Goal: Information Seeking & Learning: Learn about a topic

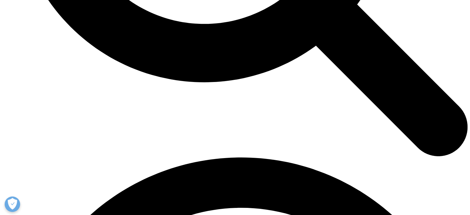
scroll to position [2810, 0]
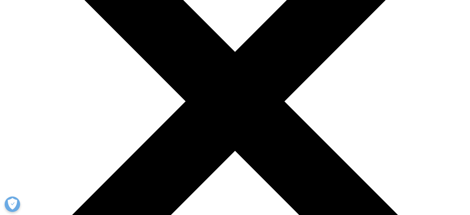
scroll to position [31, 0]
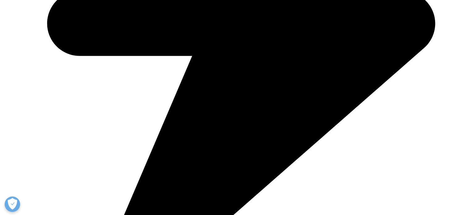
scroll to position [1729, 0]
